Goal: Navigation & Orientation: Find specific page/section

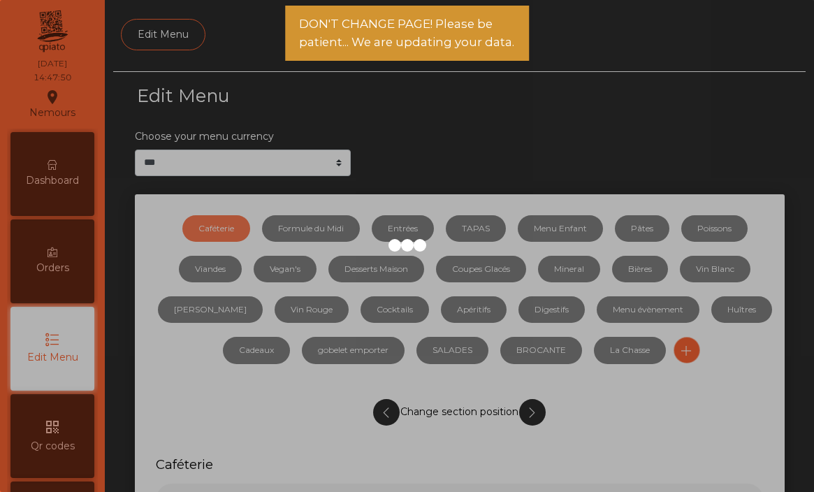
select select "***"
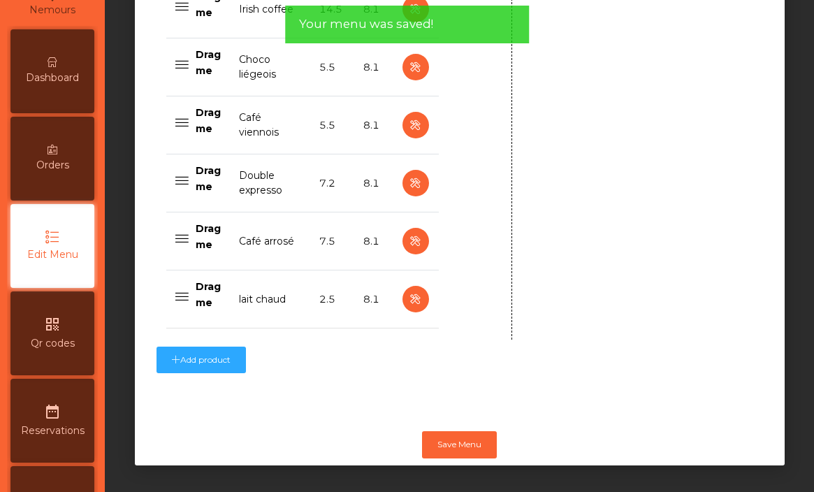
click at [57, 100] on div "Dashboard" at bounding box center [52, 71] width 84 height 84
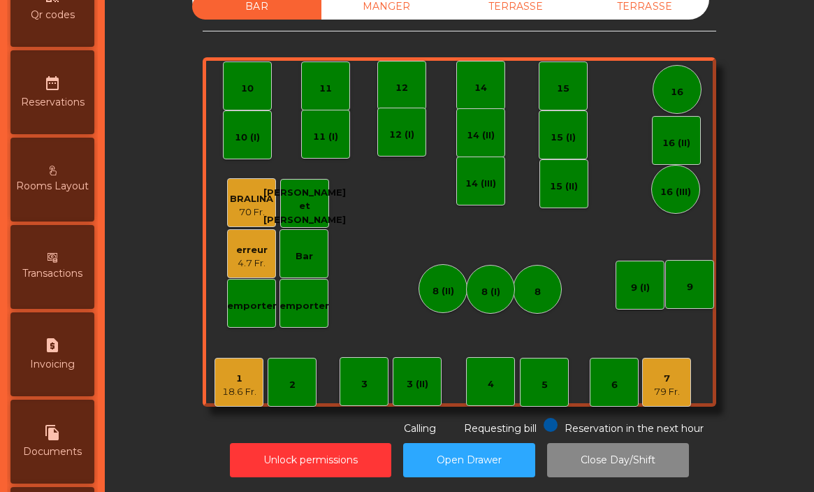
scroll to position [695, 0]
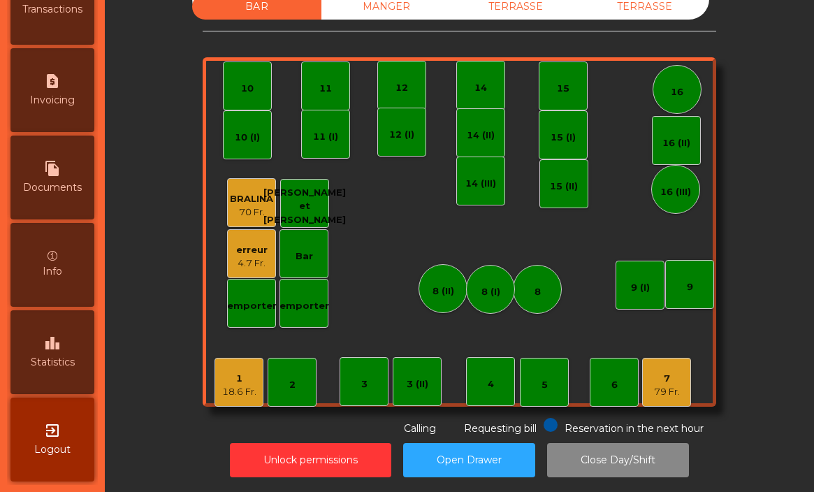
click at [64, 359] on span "Statistics" at bounding box center [53, 362] width 44 height 15
